Goal: Understand process/instructions

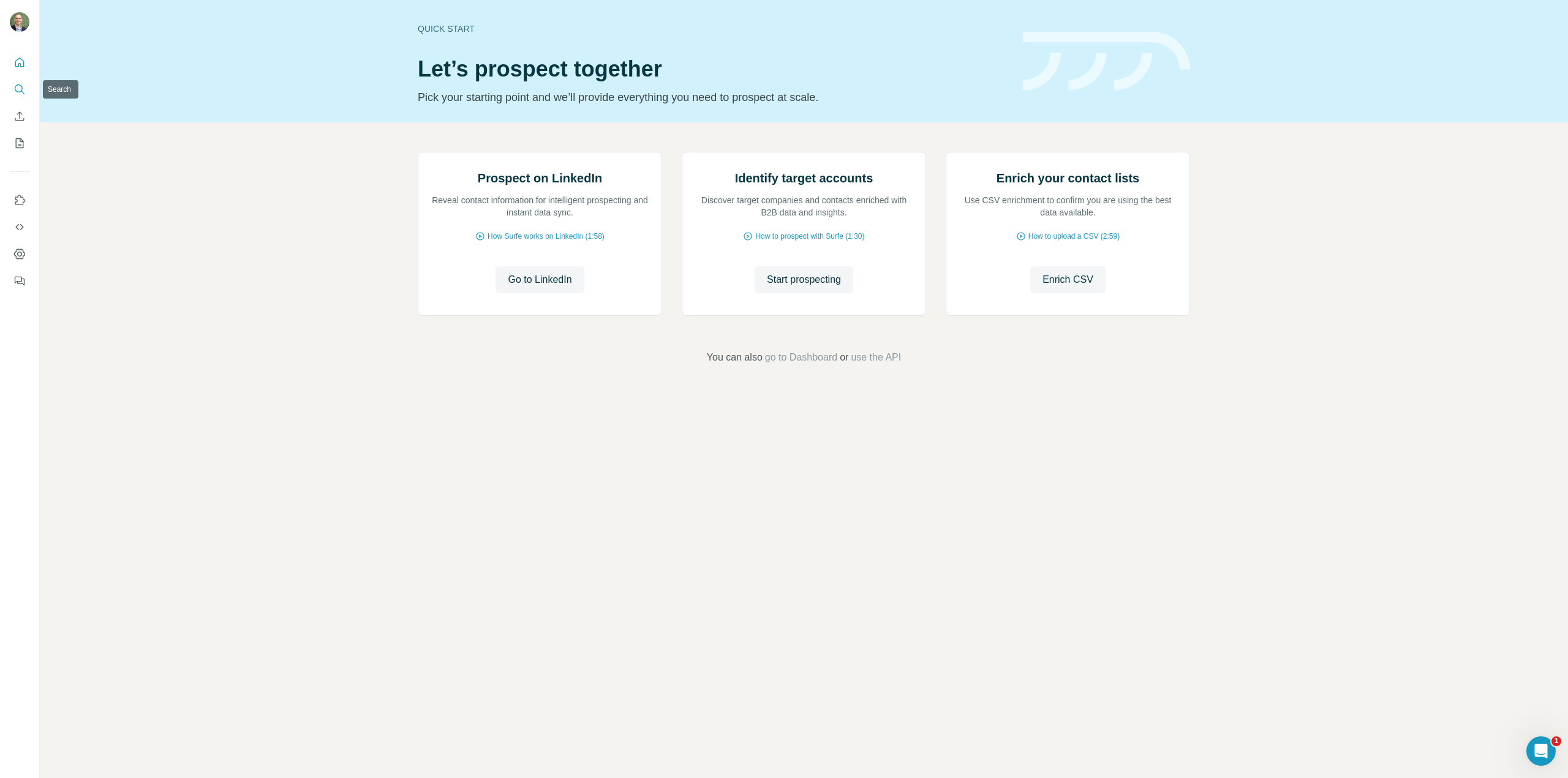
click at [22, 90] on icon "Search" at bounding box center [18, 88] width 8 height 8
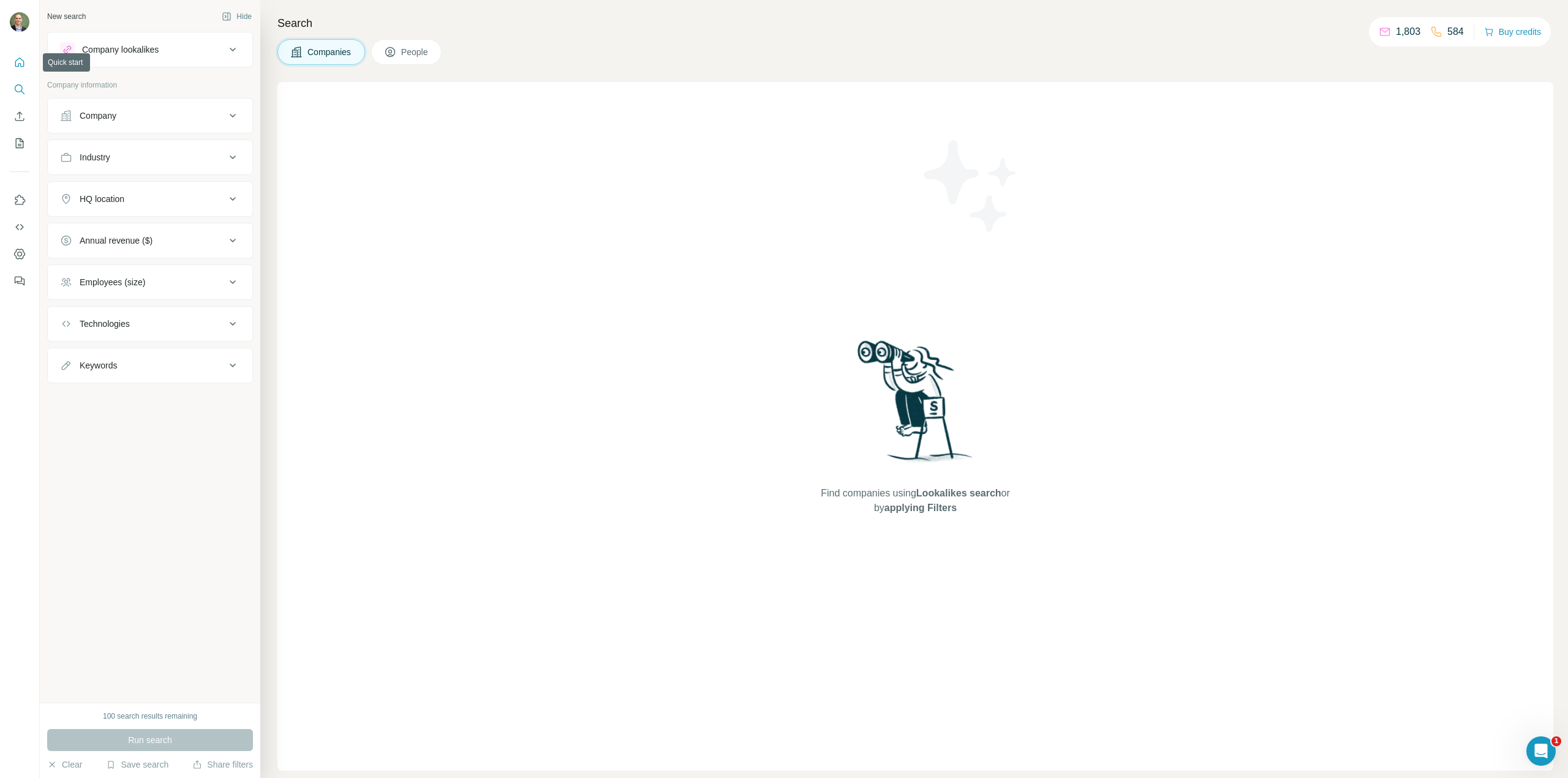
drag, startPoint x: 12, startPoint y: 55, endPoint x: 13, endPoint y: 62, distance: 7.1
click at [13, 59] on button "Quick start" at bounding box center [20, 62] width 20 height 22
click at [21, 63] on icon "Quick start" at bounding box center [20, 62] width 12 height 12
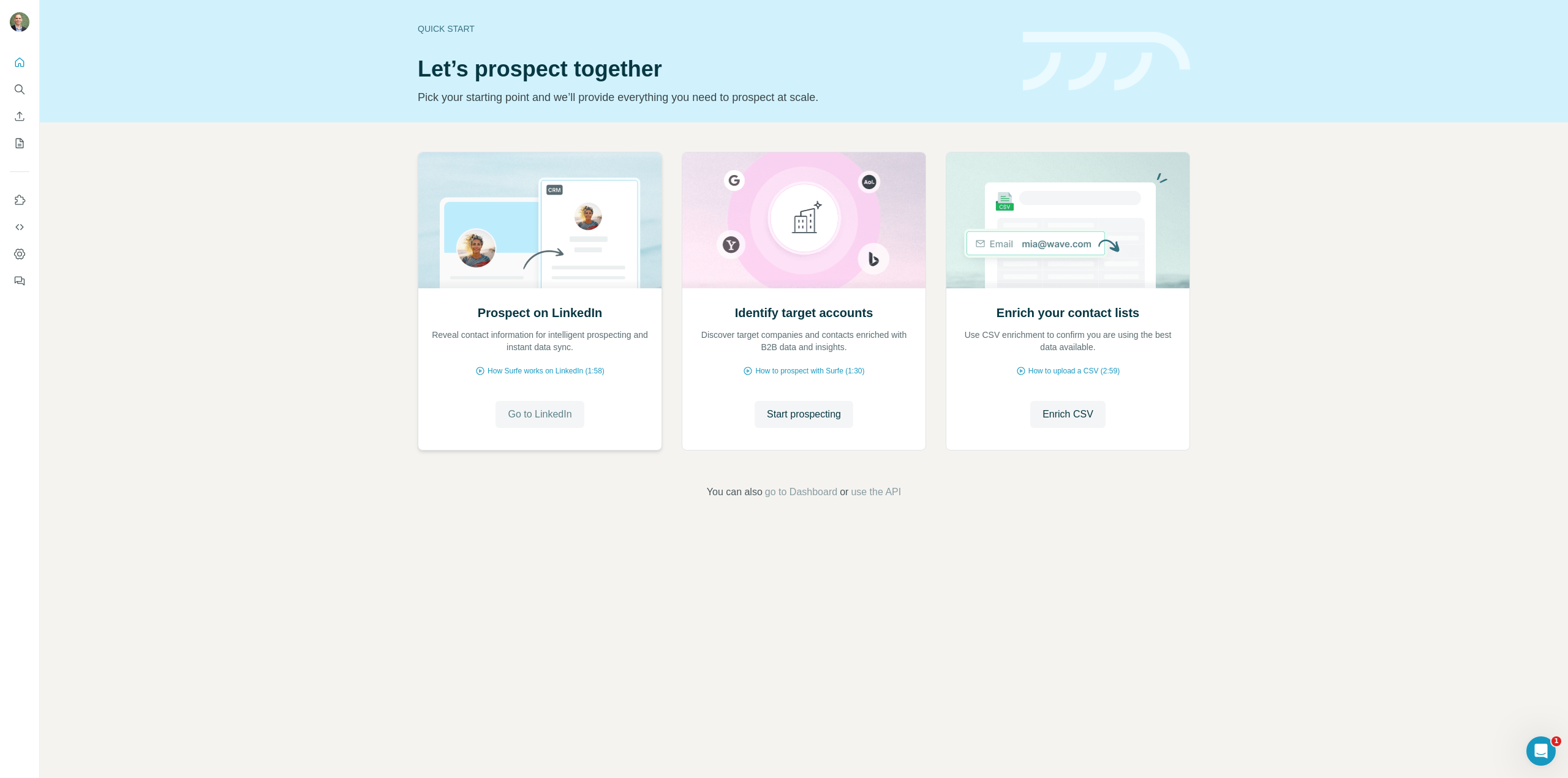
click at [541, 414] on span "Go to LinkedIn" at bounding box center [539, 415] width 64 height 15
